Goal: Task Accomplishment & Management: Use online tool/utility

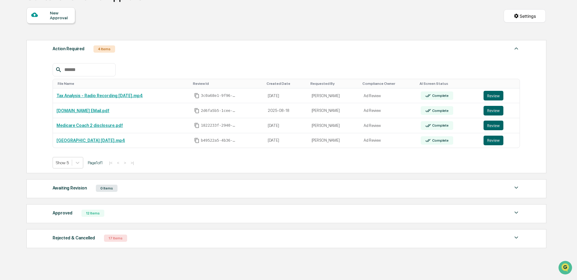
click at [76, 140] on link "[GEOGRAPHIC_DATA] [DATE].mp4" at bounding box center [91, 140] width 69 height 5
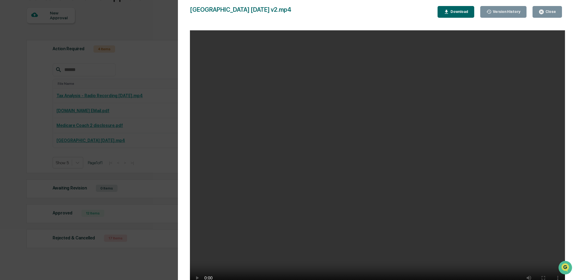
click at [544, 13] on icon "button" at bounding box center [541, 12] width 5 height 5
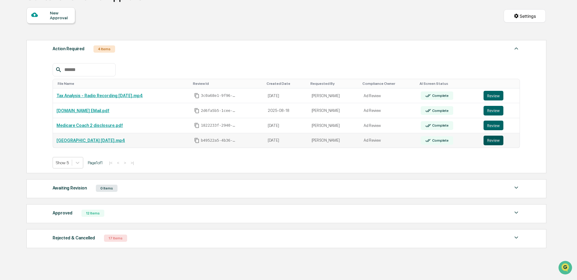
click at [493, 139] on button "Review" at bounding box center [494, 141] width 20 height 10
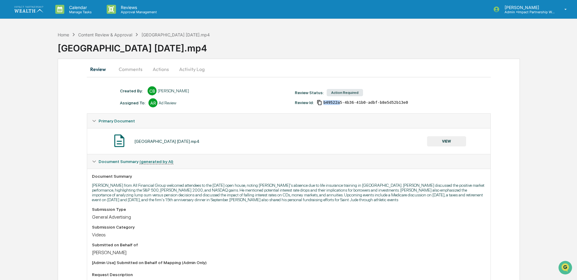
drag, startPoint x: 339, startPoint y: 102, endPoint x: 321, endPoint y: 104, distance: 17.9
click at [321, 104] on div "b49522a5-4b36-41b0-adbf-b8e5d52b13e0" at bounding box center [362, 102] width 91 height 5
click at [320, 109] on div "Created By: ‎ ‎ CB [PERSON_NAME] Assigned To: AR Ad Review Review Status: Actio…" at bounding box center [292, 99] width 350 height 27
drag, startPoint x: 338, startPoint y: 103, endPoint x: 323, endPoint y: 101, distance: 15.7
click at [323, 101] on div "b49522a5-4b36-41b0-adbf-b8e5d52b13e0" at bounding box center [362, 102] width 91 height 5
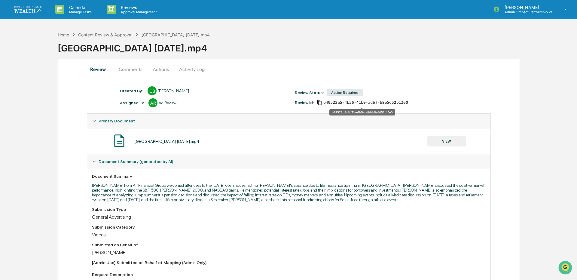
click at [332, 108] on div "b49522a5-4b36-41b0-adbf-b8e5d52b13e0" at bounding box center [362, 110] width 66 height 11
drag, startPoint x: 341, startPoint y: 103, endPoint x: 321, endPoint y: 102, distance: 19.6
click at [321, 102] on div "b49522a5-4b36-41b0-adbf-b8e5d52b13e0" at bounding box center [362, 102] width 91 height 5
copy span "b49522a5"
click at [136, 71] on button "Comments" at bounding box center [130, 69] width 33 height 14
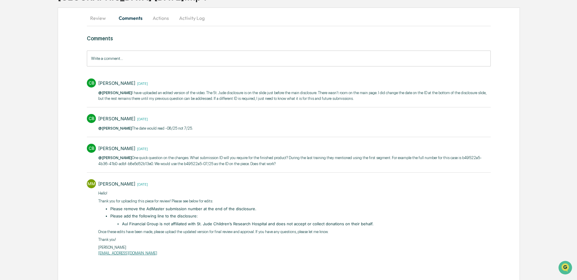
scroll to position [52, 0]
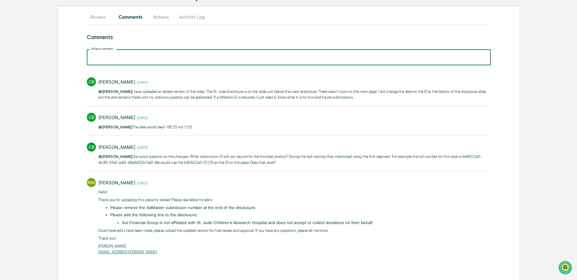
click at [132, 54] on input "Write a comment..." at bounding box center [289, 57] width 404 height 16
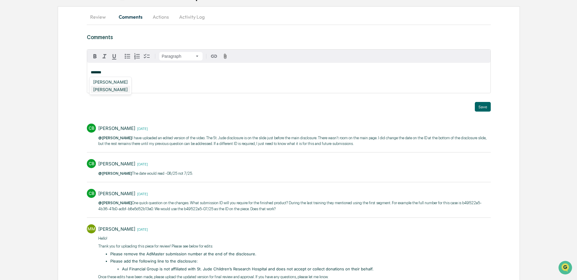
click at [100, 92] on div "[PERSON_NAME]" at bounding box center [110, 90] width 39 height 8
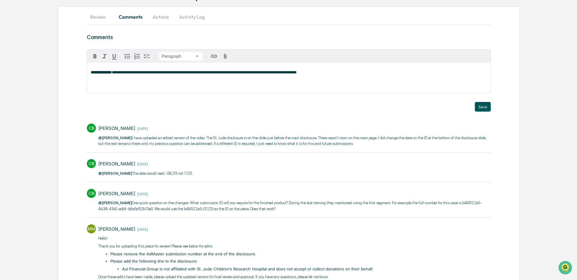
click at [482, 110] on button "Save" at bounding box center [483, 107] width 16 height 10
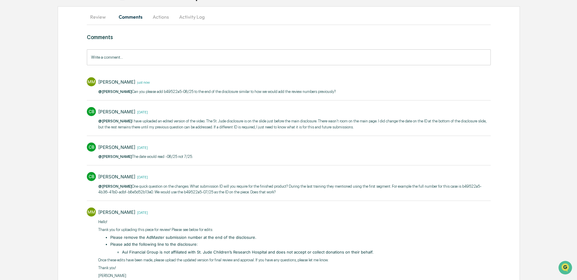
click at [101, 18] on button "Review" at bounding box center [100, 17] width 27 height 14
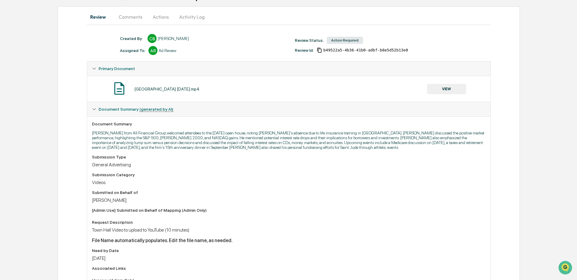
scroll to position [0, 0]
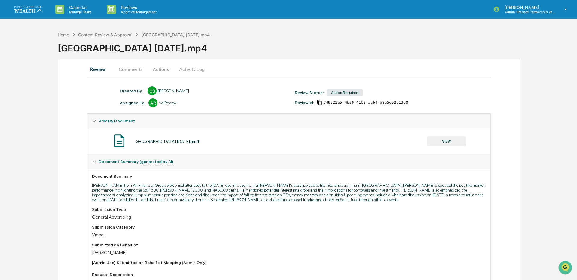
click at [448, 143] on button "VIEW" at bounding box center [446, 141] width 39 height 10
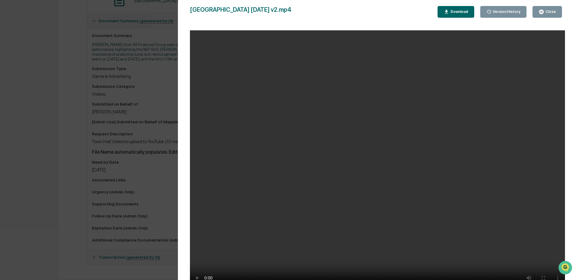
scroll to position [96, 0]
